Goal: Information Seeking & Learning: Learn about a topic

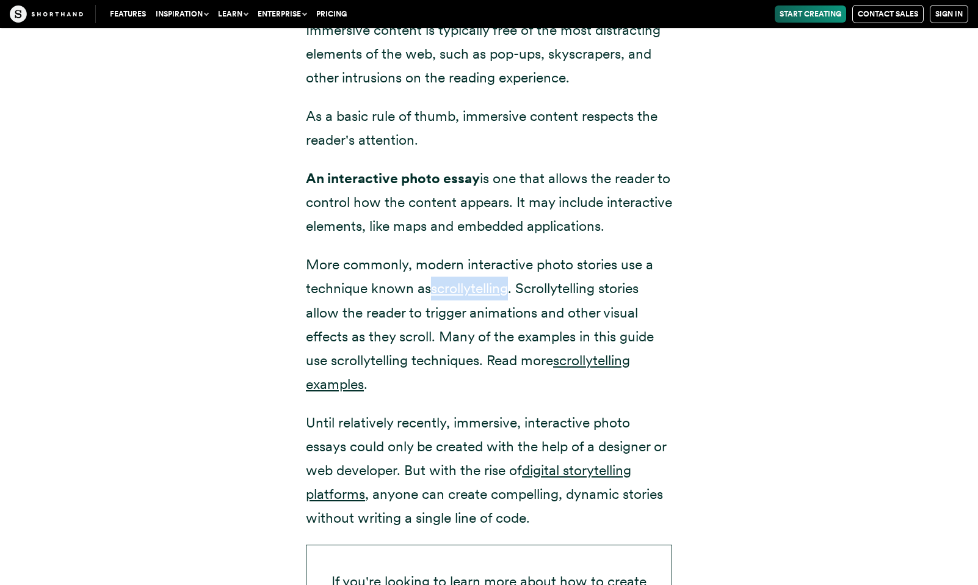
scroll to position [1796, 0]
click at [497, 364] on p "More commonly, modern interactive photo stories use a technique known as scroll…" at bounding box center [489, 324] width 366 height 143
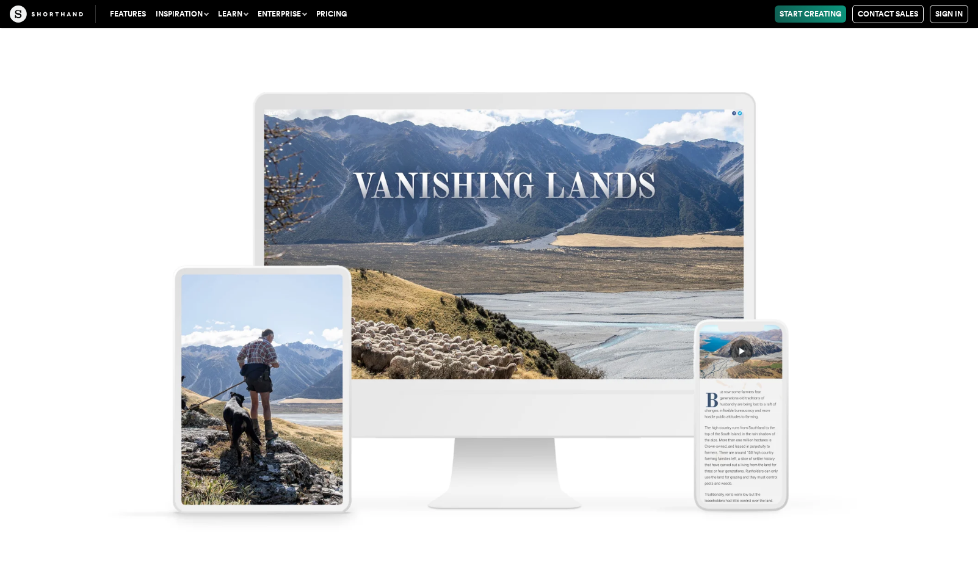
scroll to position [7193, 0]
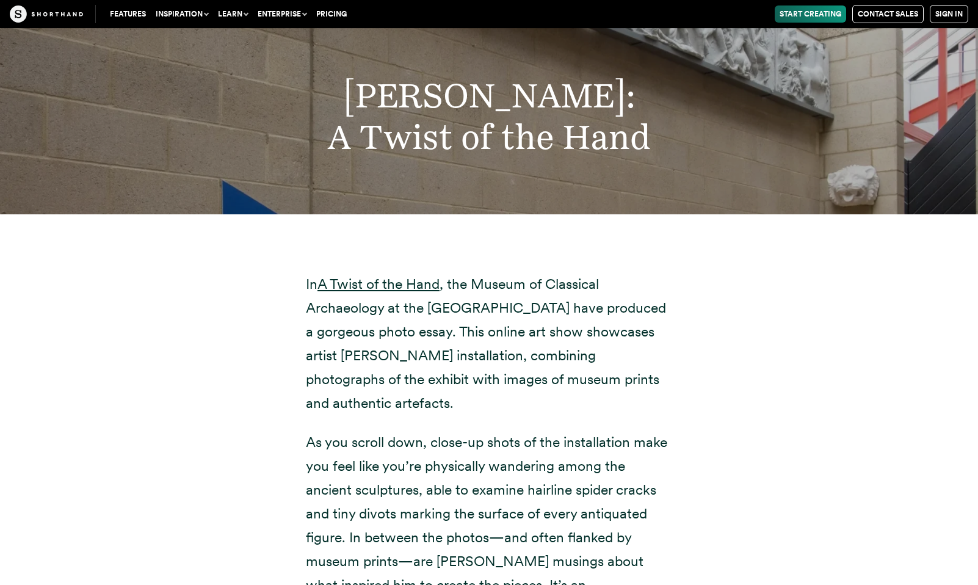
scroll to position [10335, 0]
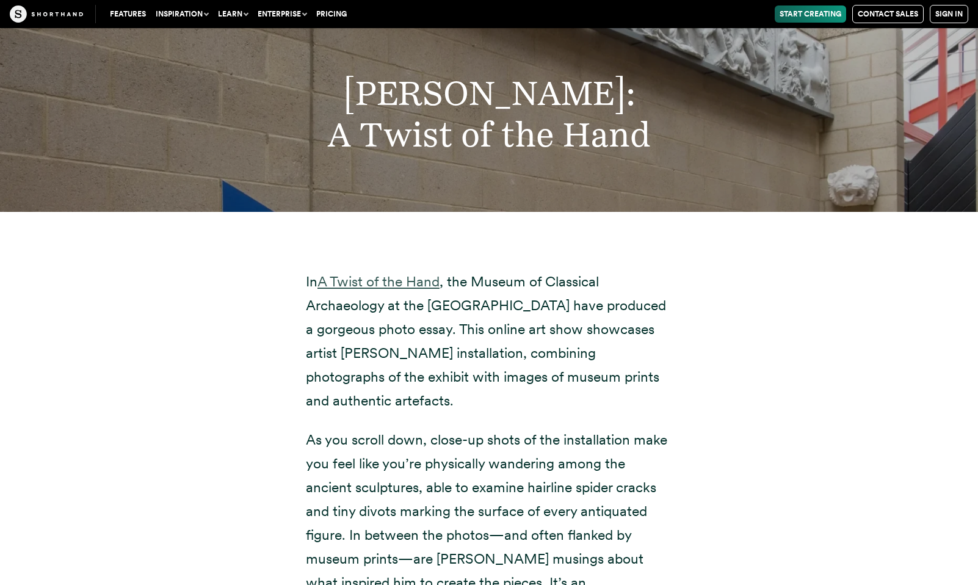
click at [408, 273] on link "A Twist of the Hand" at bounding box center [378, 281] width 122 height 17
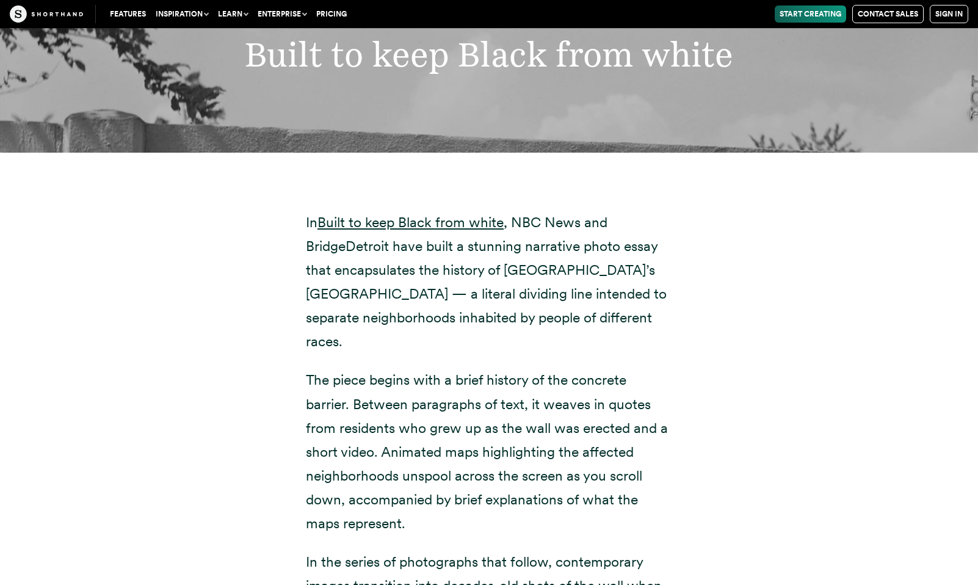
scroll to position [14589, 0]
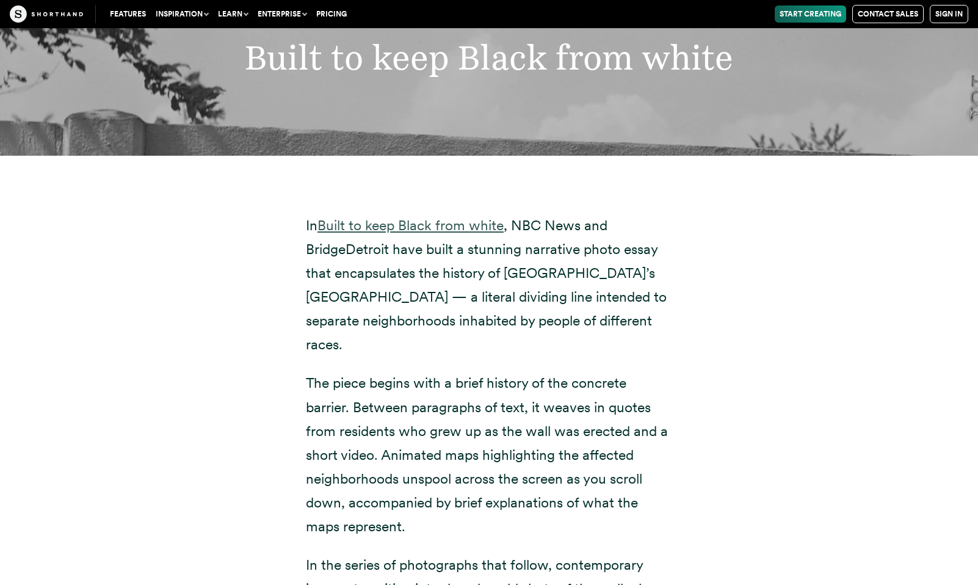
click at [422, 217] on link "Built to keep Black from white" at bounding box center [410, 225] width 186 height 17
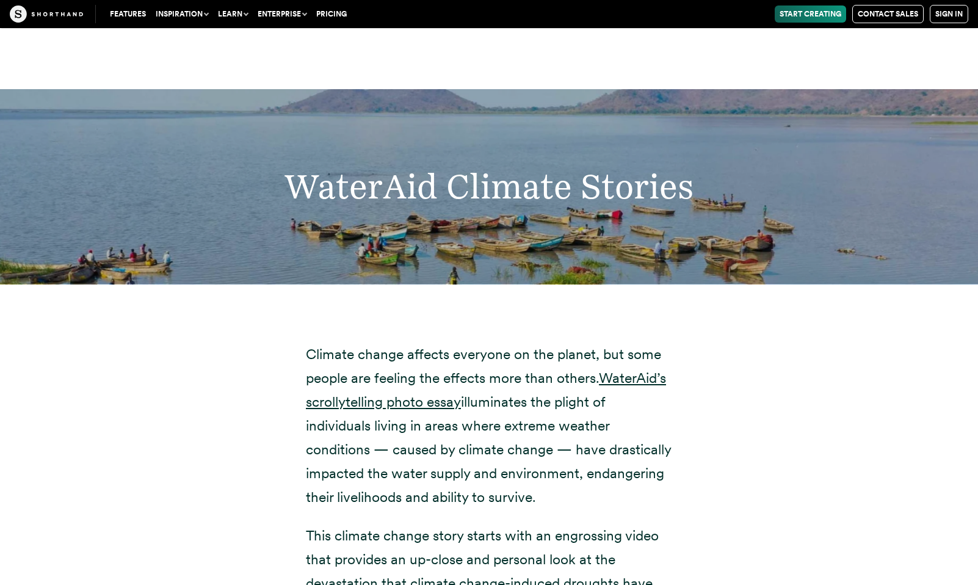
scroll to position [20555, 0]
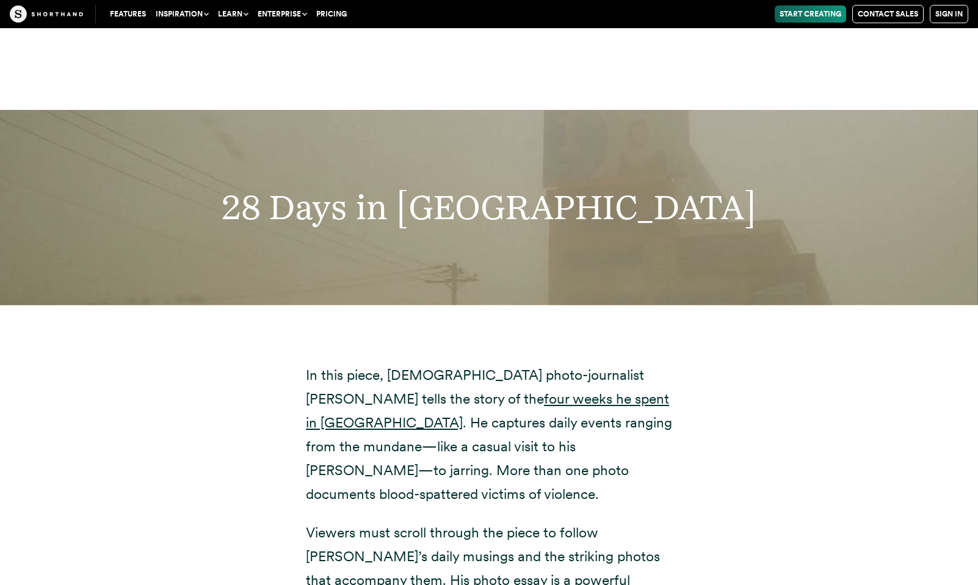
scroll to position [22858, 0]
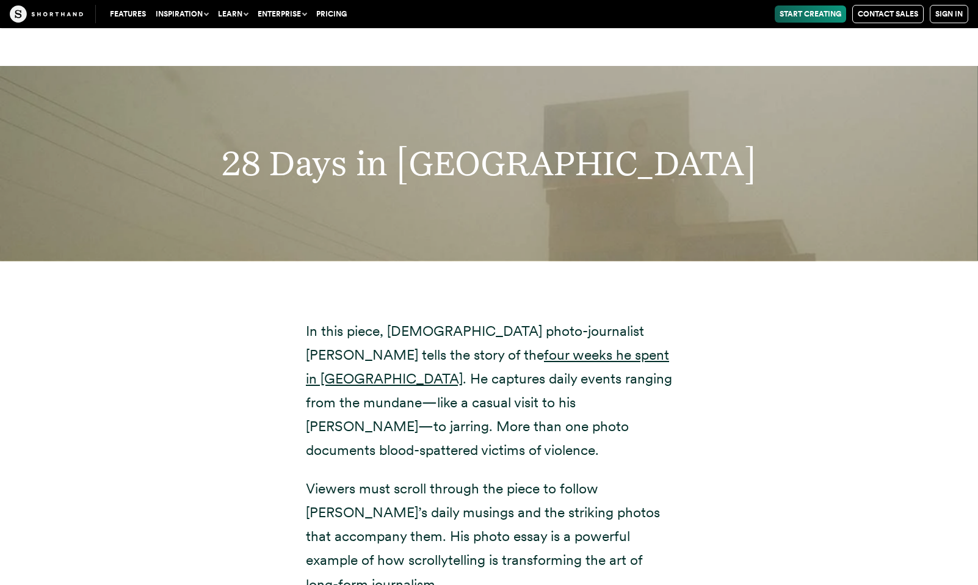
click at [733, 261] on div "In this piece, [DEMOGRAPHIC_DATA] photo-journalist [PERSON_NAME] tells the stor…" at bounding box center [489, 452] width 830 height 383
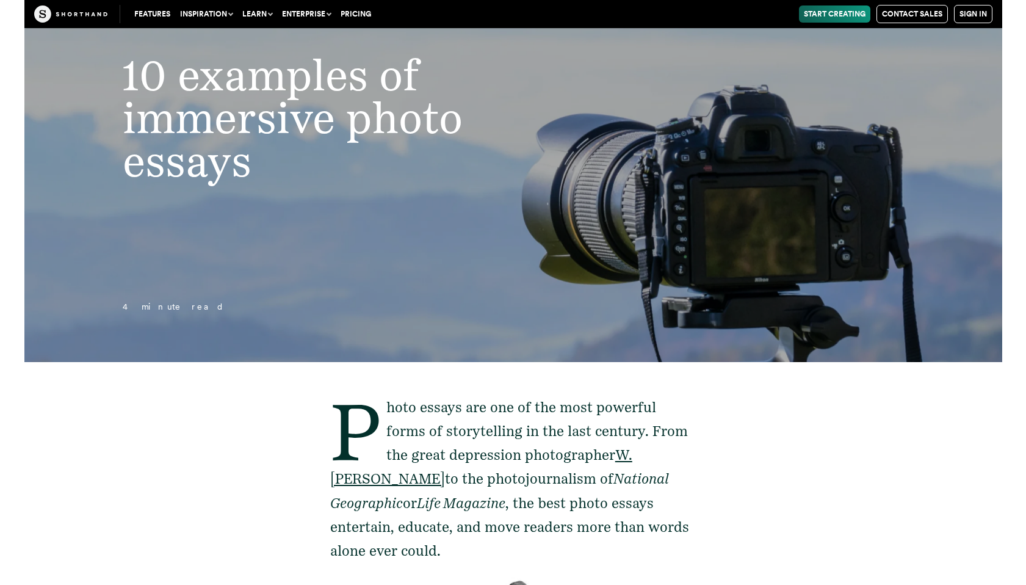
scroll to position [222, 0]
